Goal: Information Seeking & Learning: Learn about a topic

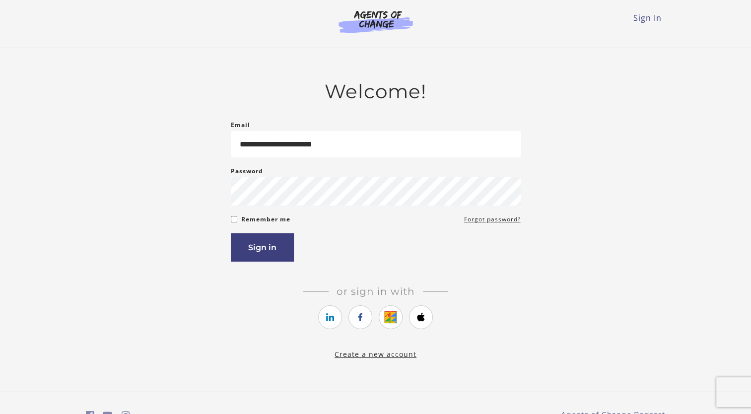
click at [267, 250] on button "Sign in" at bounding box center [262, 247] width 63 height 28
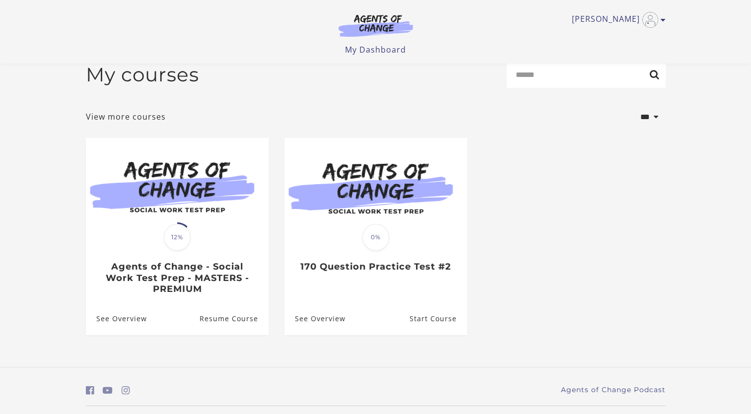
scroll to position [42, 0]
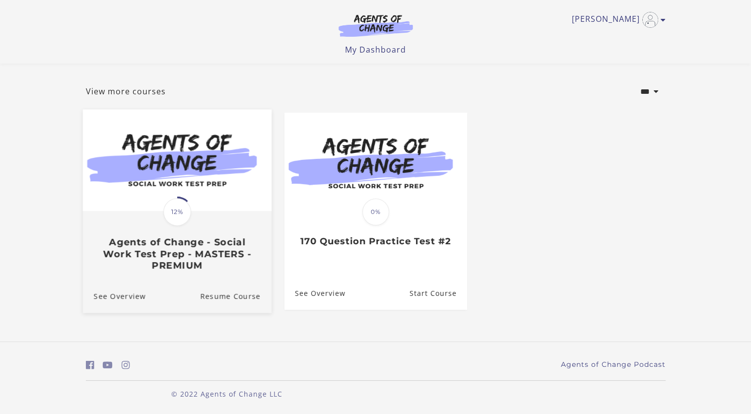
click at [224, 242] on h3 "Agents of Change - Social Work Test Prep - MASTERS - PREMIUM" at bounding box center [176, 254] width 167 height 35
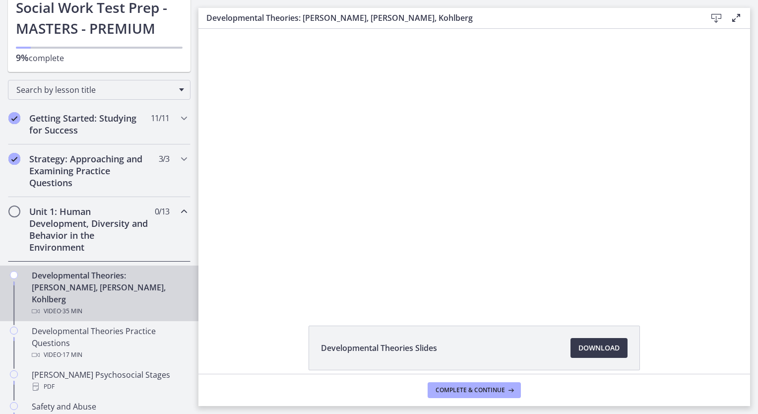
scroll to position [85, 0]
click at [119, 240] on h2 "Unit 1: Human Development, Diversity and Behavior in the Environment" at bounding box center [89, 229] width 121 height 48
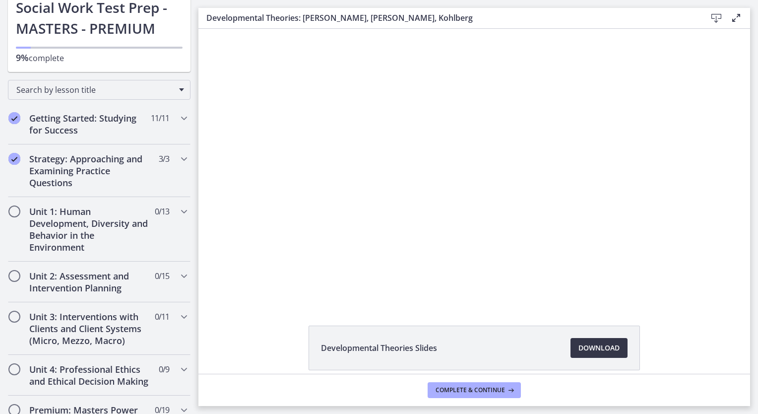
click at [607, 344] on span "Download Opens in a new window" at bounding box center [598, 348] width 41 height 12
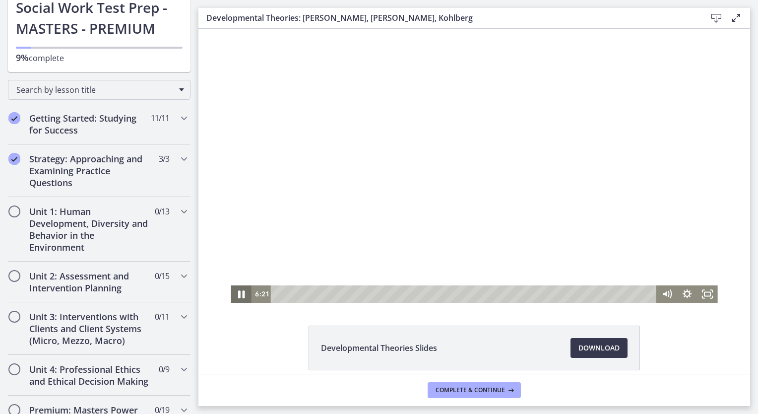
click at [237, 295] on icon "Pause" at bounding box center [241, 293] width 24 height 21
click at [178, 212] on icon "Chapters" at bounding box center [184, 211] width 12 height 12
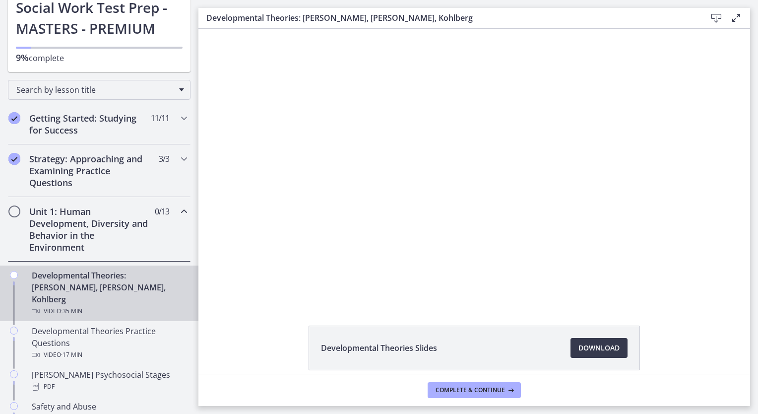
click at [178, 212] on icon "Chapters" at bounding box center [184, 211] width 12 height 12
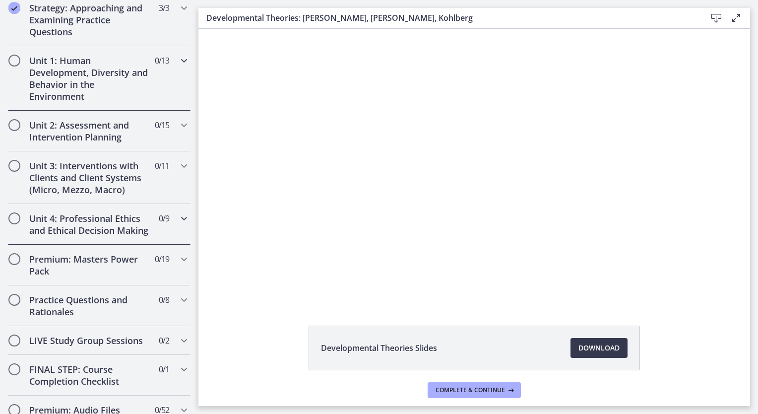
scroll to position [237, 0]
